Goal: Task Accomplishment & Management: Manage account settings

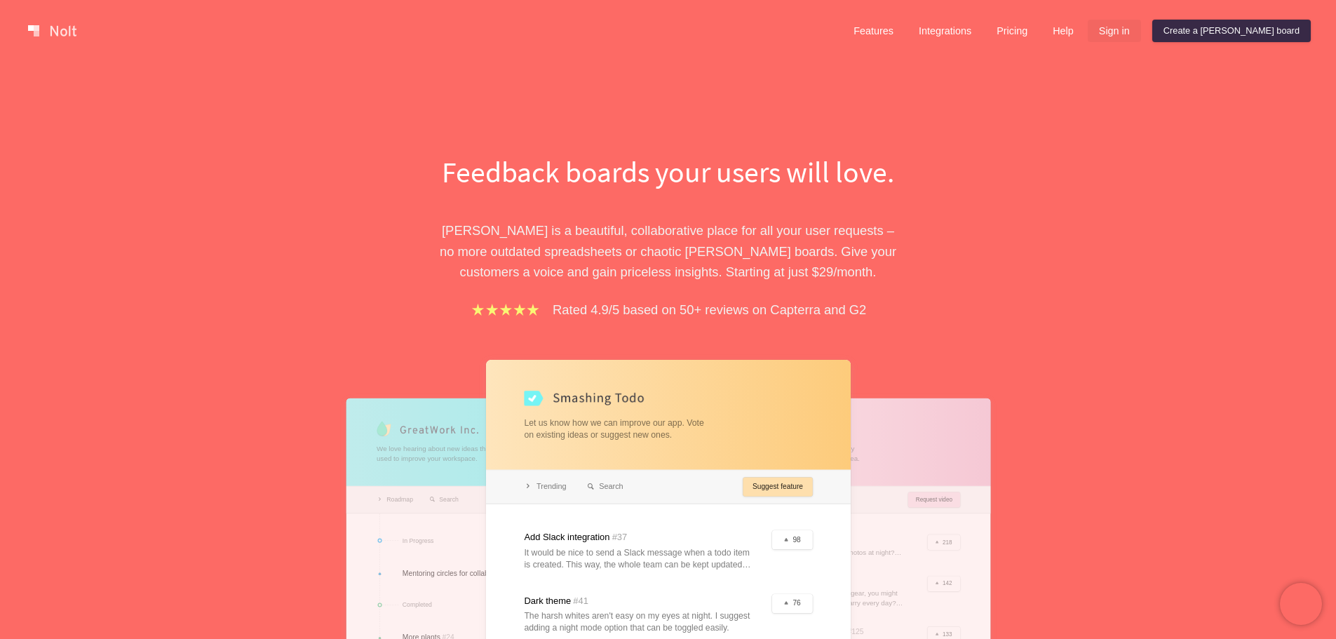
click at [1141, 25] on link "Sign in" at bounding box center [1114, 31] width 53 height 22
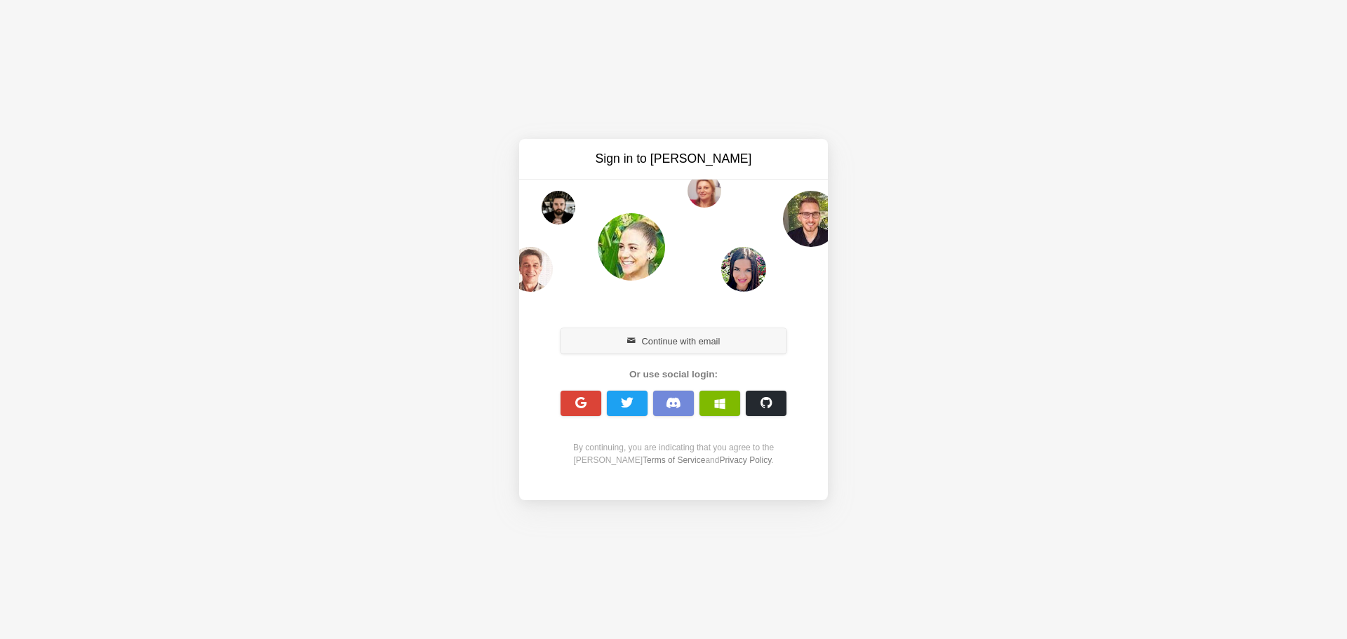
click at [737, 341] on button "Continue with email" at bounding box center [673, 340] width 226 height 25
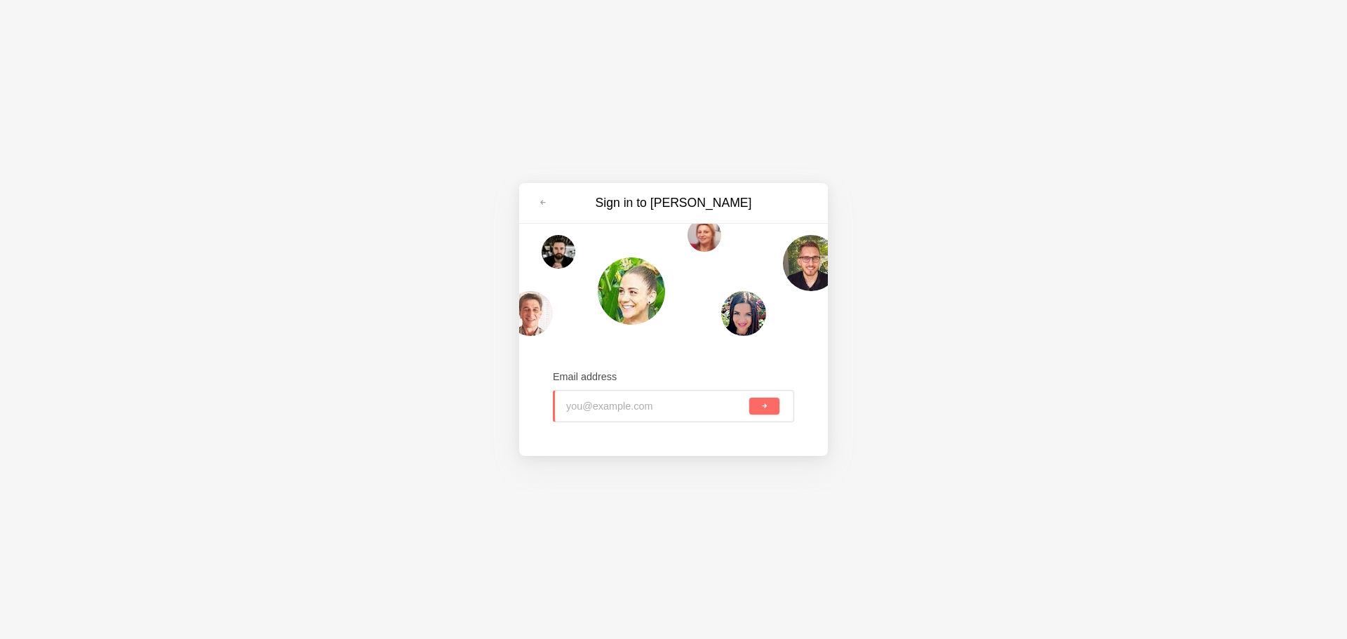
click at [679, 401] on input "email" at bounding box center [656, 406] width 180 height 31
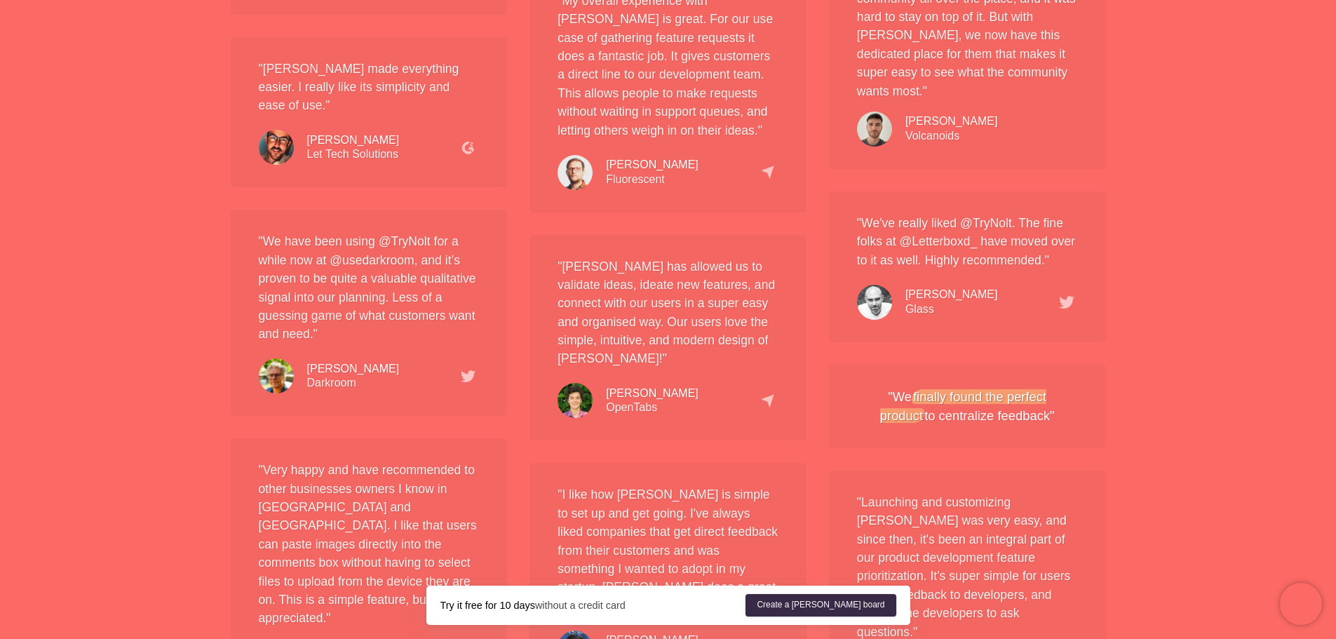
scroll to position [2595, 0]
